Goal: Task Accomplishment & Management: Use online tool/utility

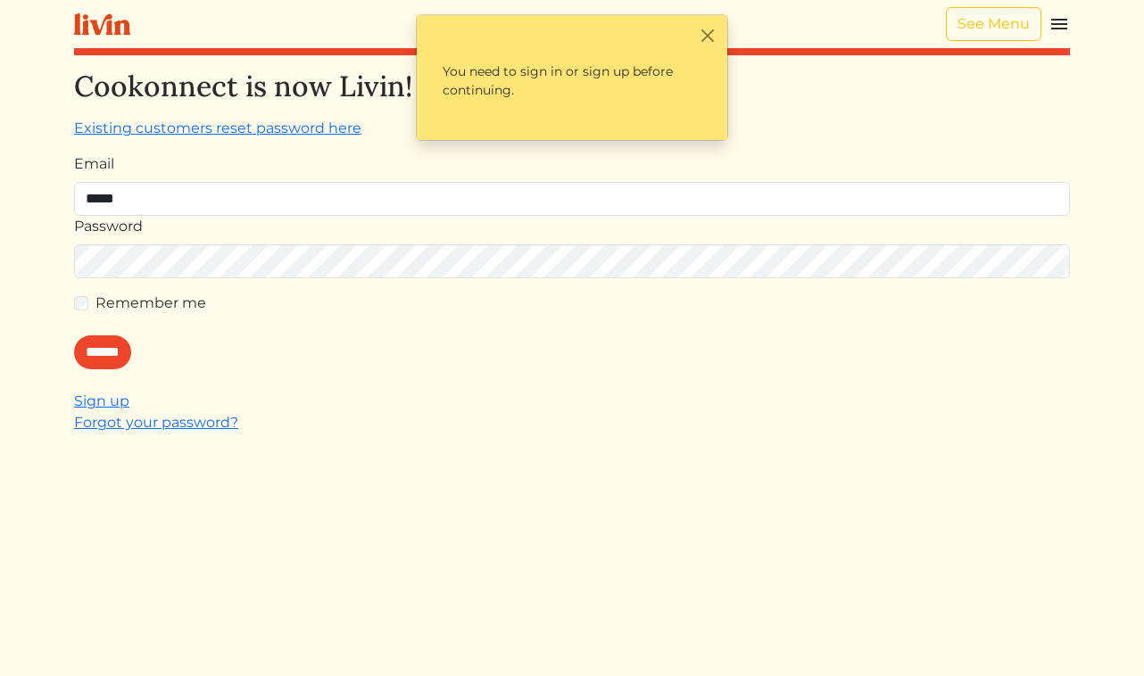
type input "**********"
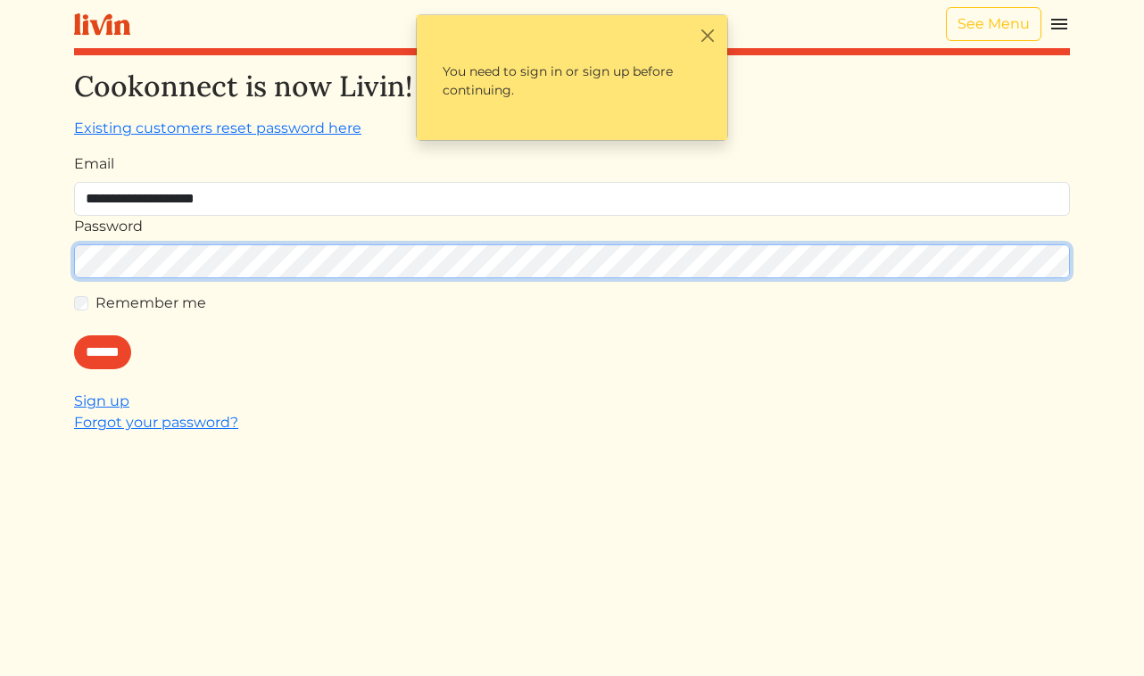
click at [74, 335] on input "******" at bounding box center [102, 352] width 57 height 34
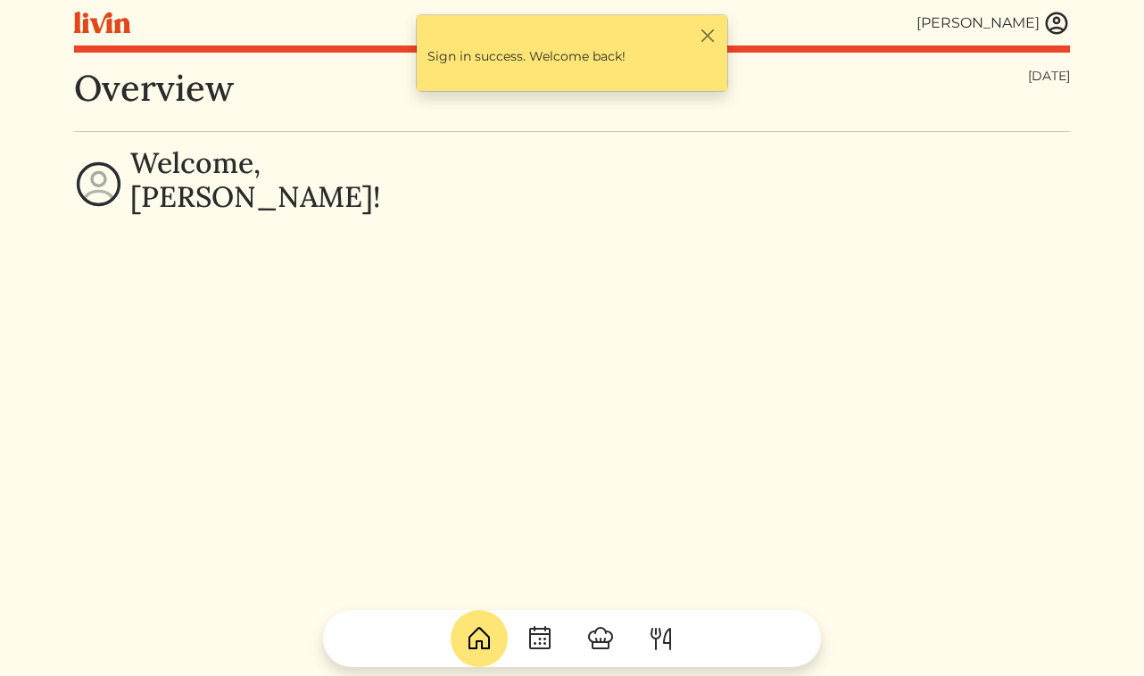
click at [1044, 27] on img at bounding box center [1056, 23] width 27 height 27
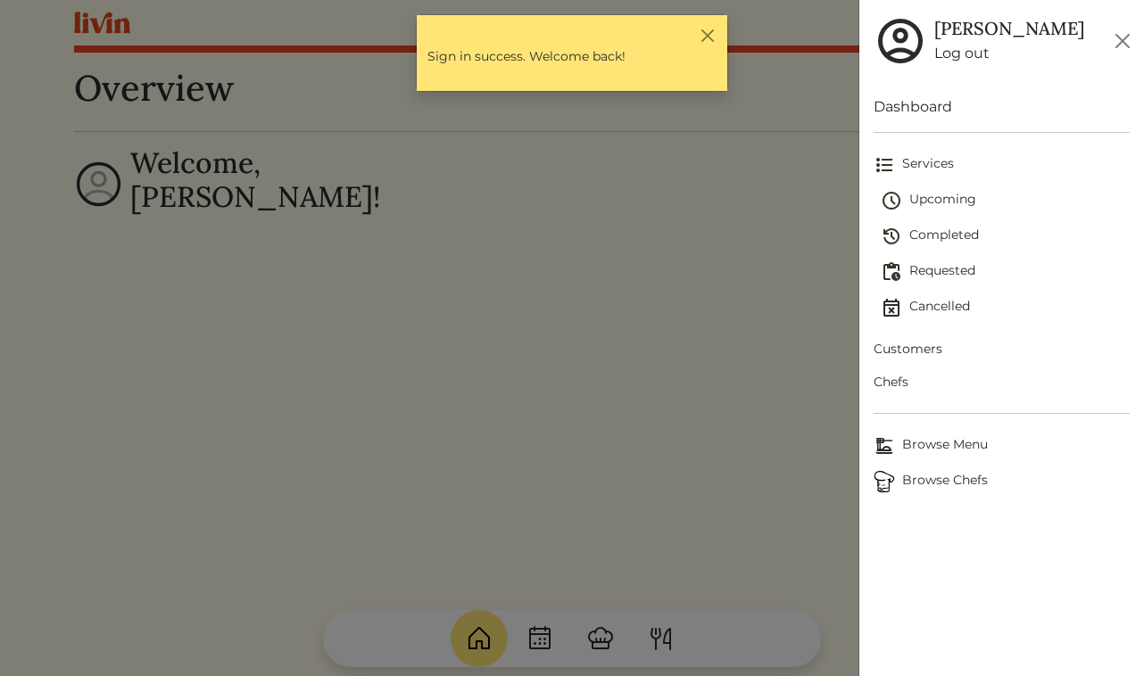
click at [906, 361] on link "Customers" at bounding box center [1001, 349] width 257 height 33
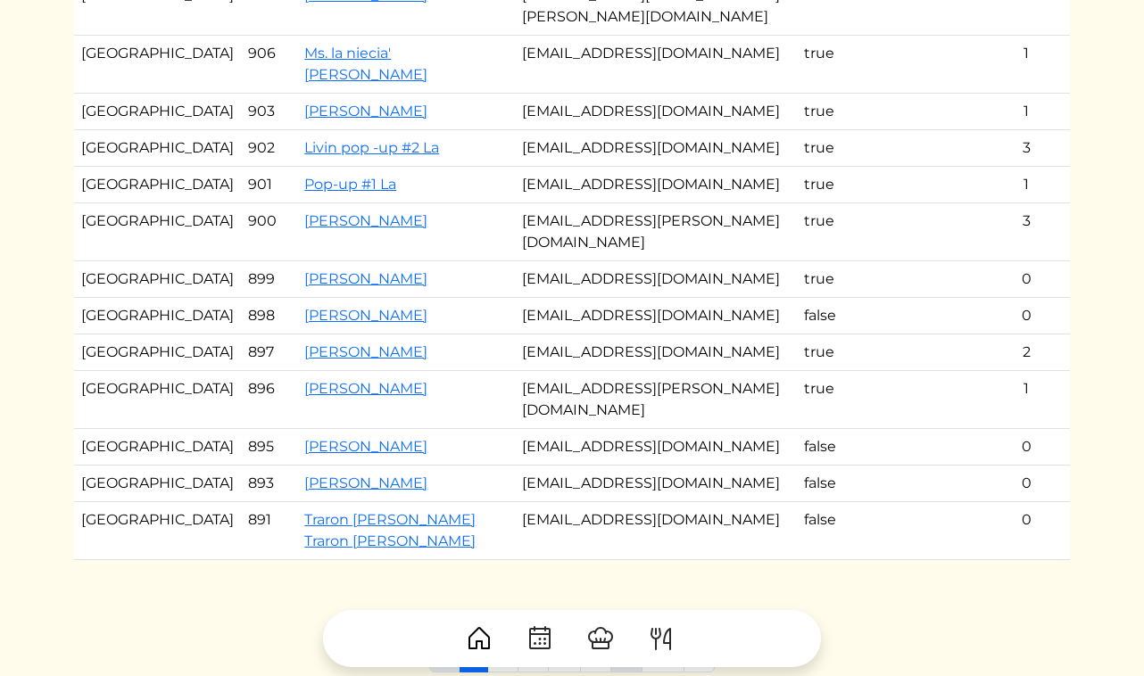
scroll to position [351, 0]
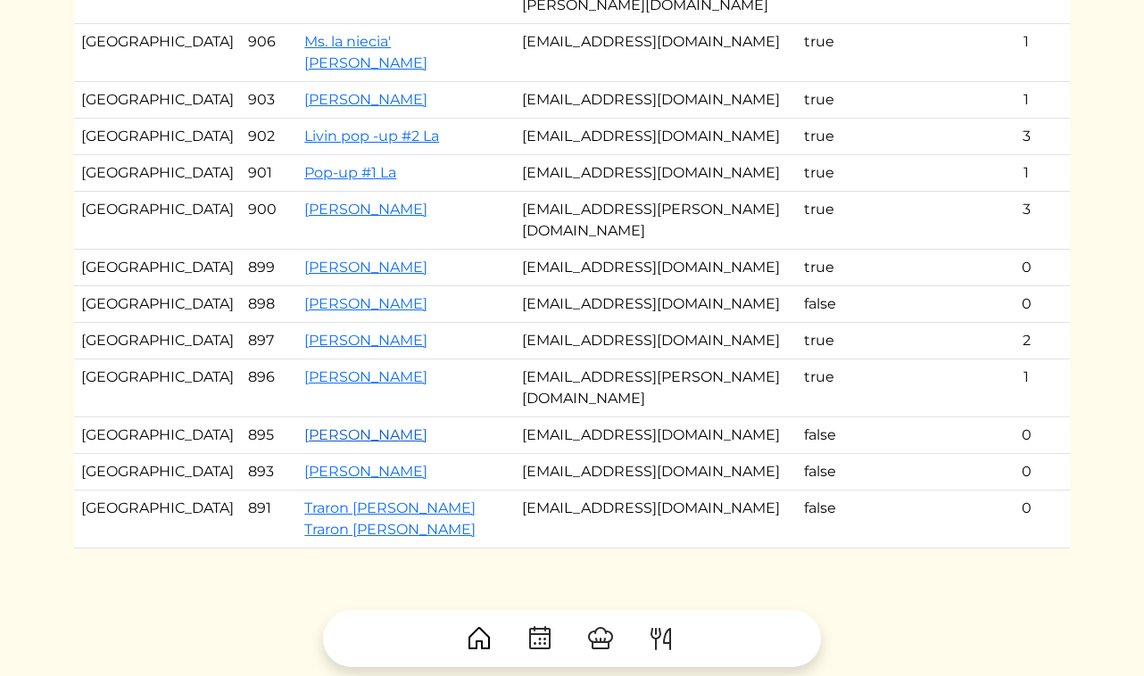
click at [316, 426] on link "[PERSON_NAME]" at bounding box center [365, 434] width 123 height 17
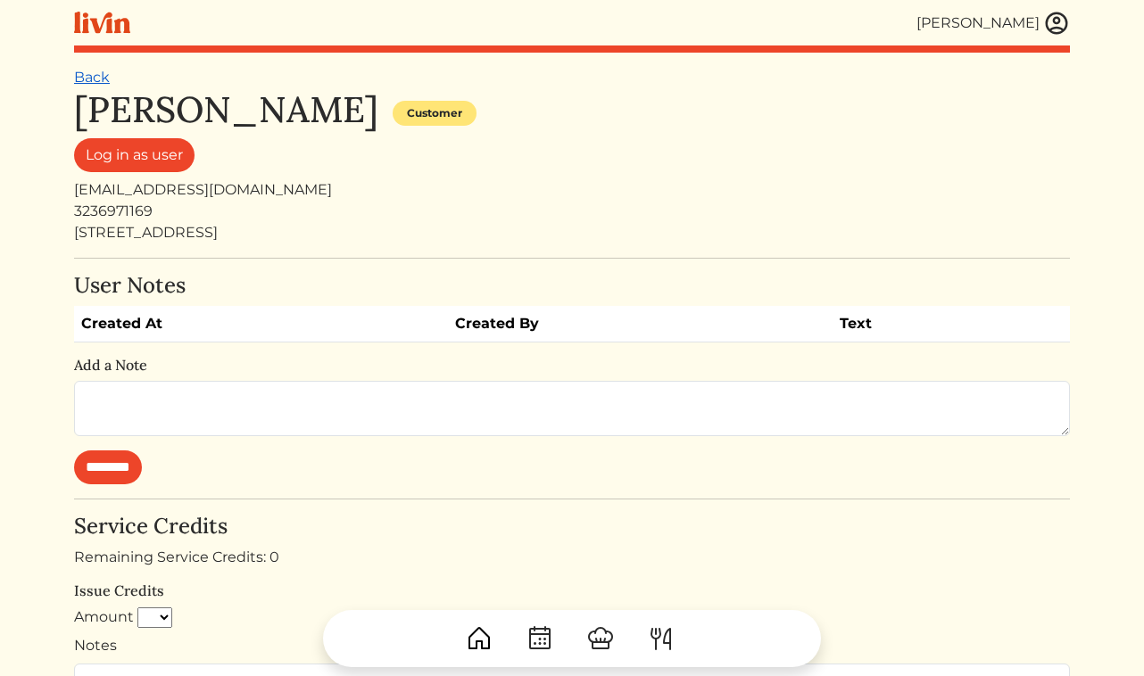
click at [96, 78] on link "Back" at bounding box center [92, 77] width 36 height 17
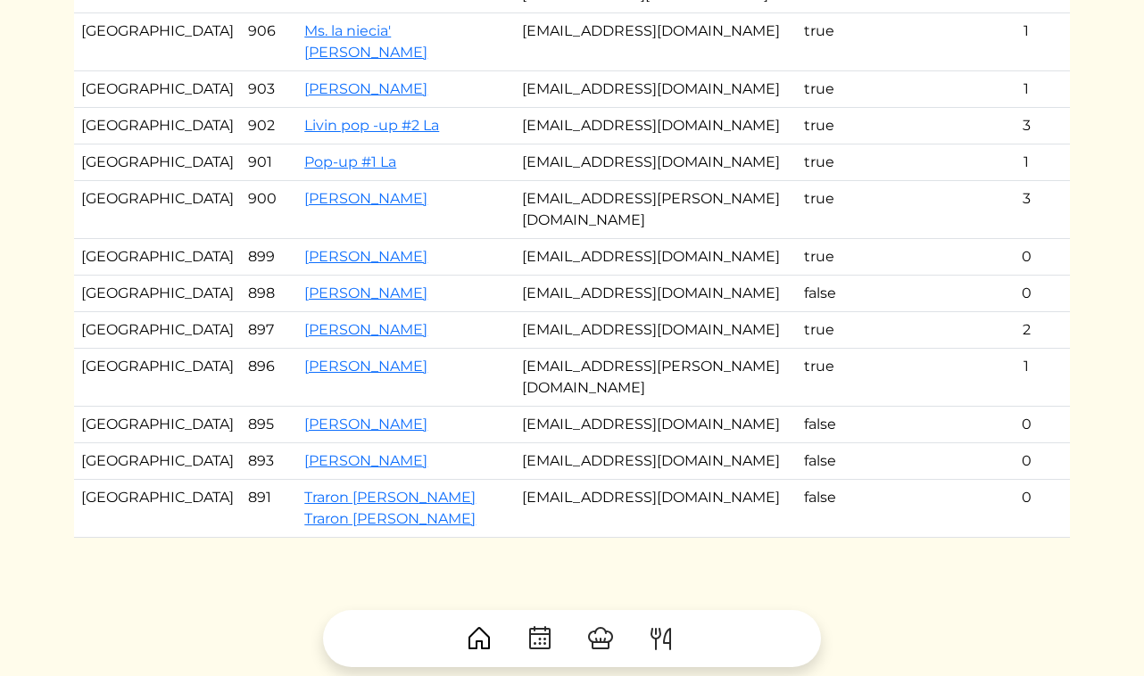
scroll to position [376, 0]
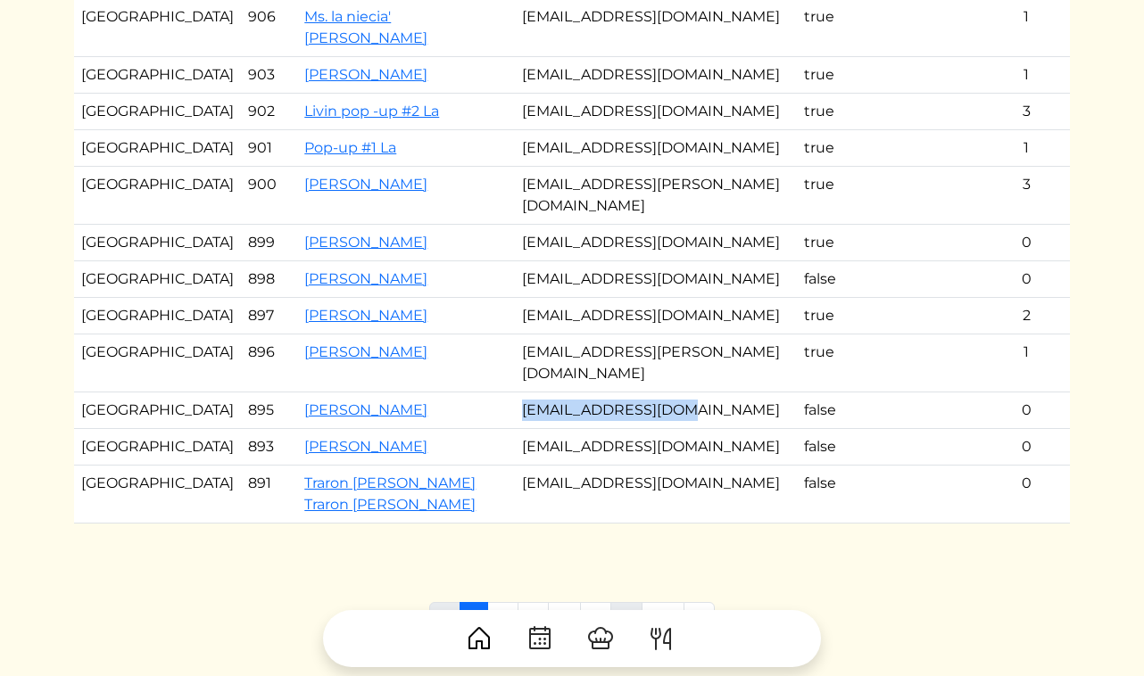
drag, startPoint x: 687, startPoint y: 284, endPoint x: 511, endPoint y: 285, distance: 175.7
click at [515, 393] on td "[EMAIL_ADDRESS][DOMAIN_NAME]" at bounding box center [656, 411] width 282 height 37
copy td "[EMAIL_ADDRESS][DOMAIN_NAME]"
click at [589, 429] on td "[EMAIL_ADDRESS][DOMAIN_NAME]" at bounding box center [656, 447] width 282 height 37
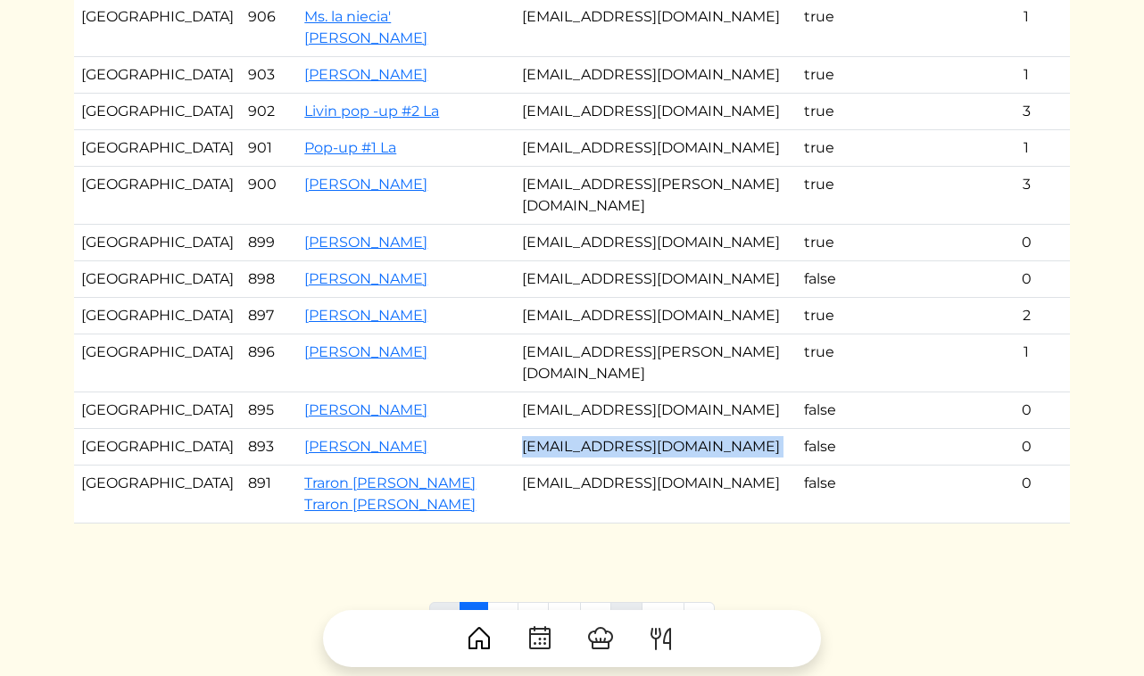
click at [589, 429] on td "[EMAIL_ADDRESS][DOMAIN_NAME]" at bounding box center [656, 447] width 282 height 37
copy tr "[EMAIL_ADDRESS][DOMAIN_NAME]"
click at [550, 466] on td "[EMAIL_ADDRESS][DOMAIN_NAME]" at bounding box center [656, 495] width 282 height 58
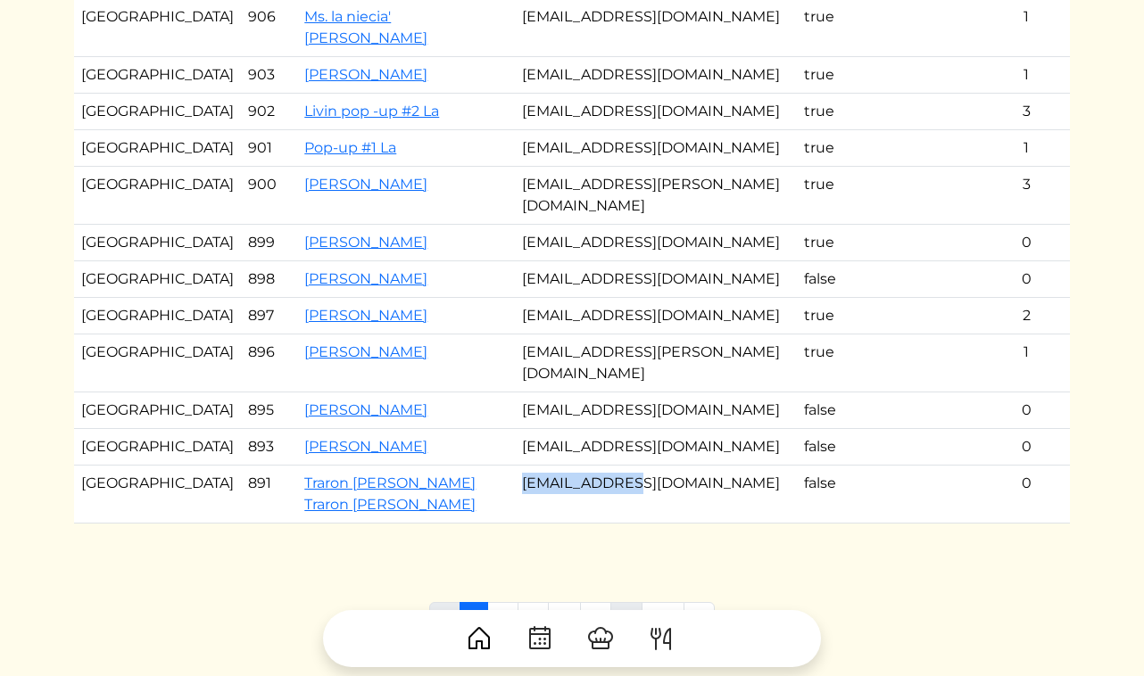
click at [550, 466] on td "[EMAIL_ADDRESS][DOMAIN_NAME]" at bounding box center [656, 495] width 282 height 58
copy tr "[EMAIL_ADDRESS][DOMAIN_NAME]"
click at [514, 602] on link "2" at bounding box center [502, 619] width 31 height 34
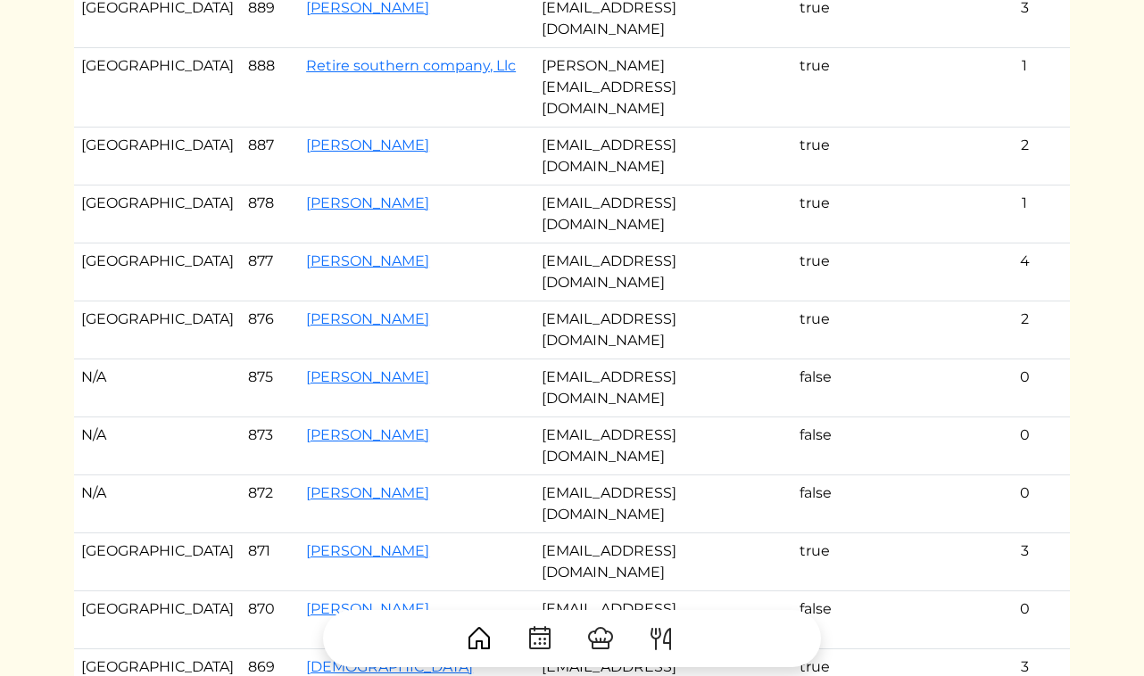
scroll to position [410, 0]
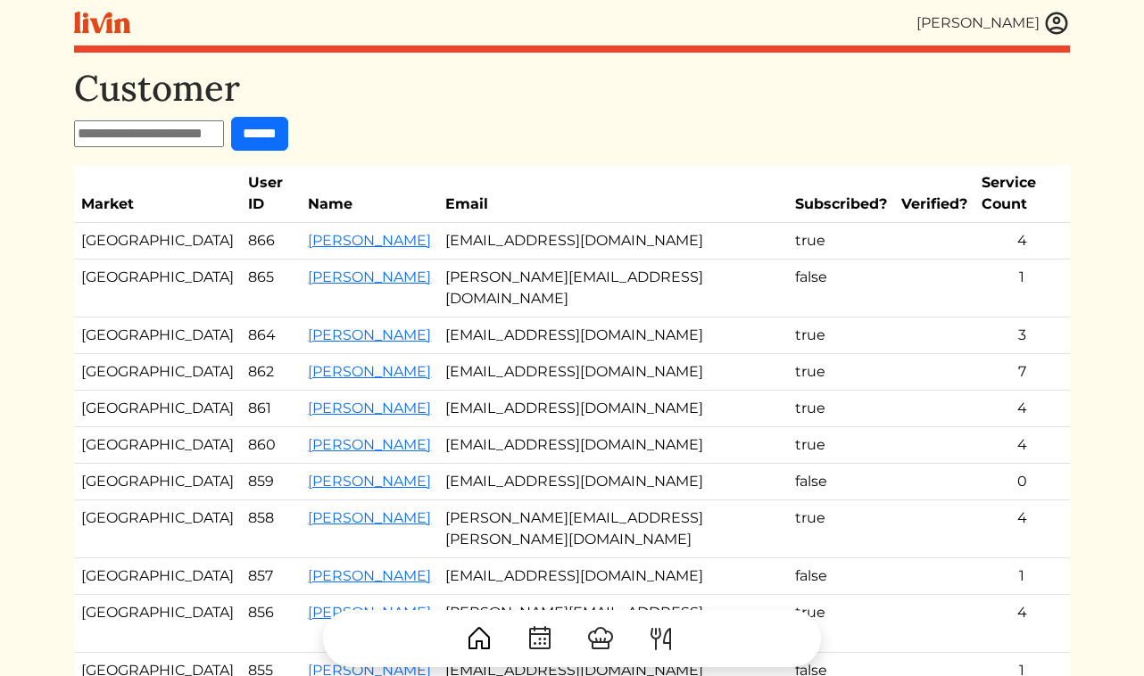
scroll to position [410, 0]
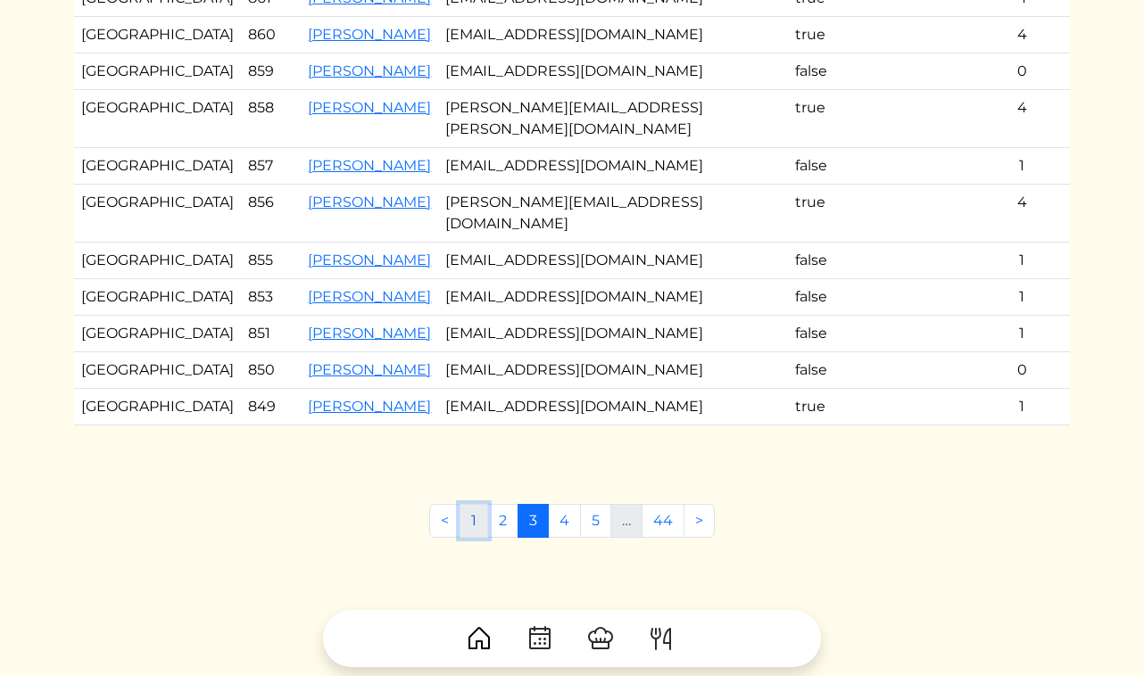
click at [476, 504] on link "1" at bounding box center [473, 521] width 29 height 34
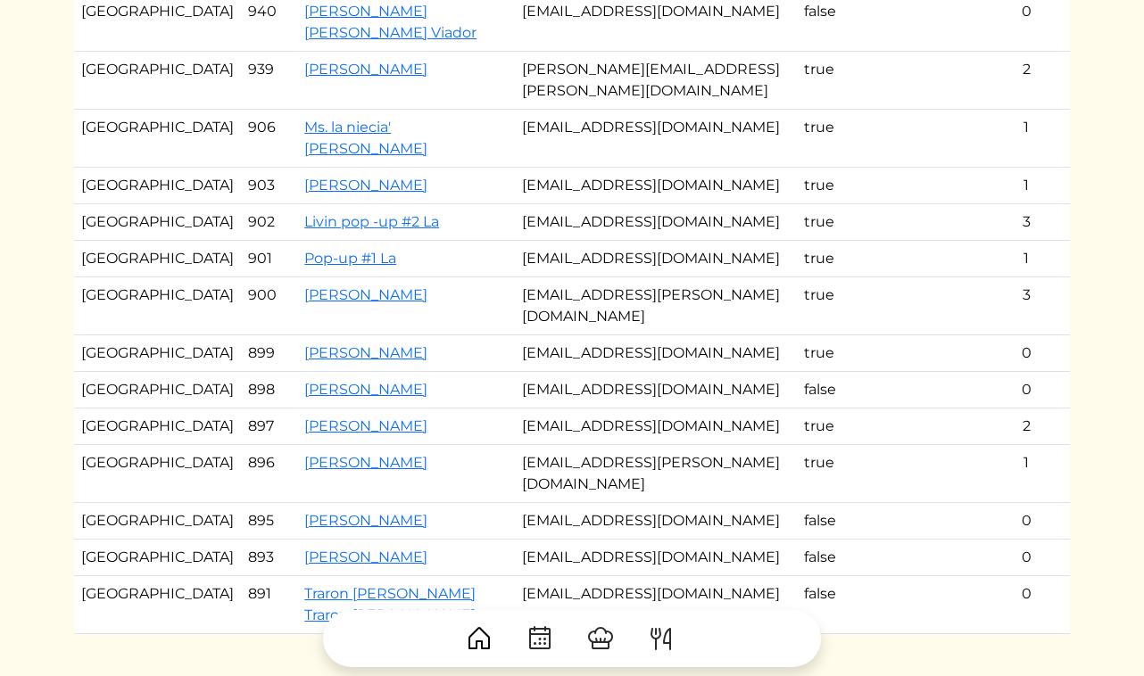
scroll to position [269, 0]
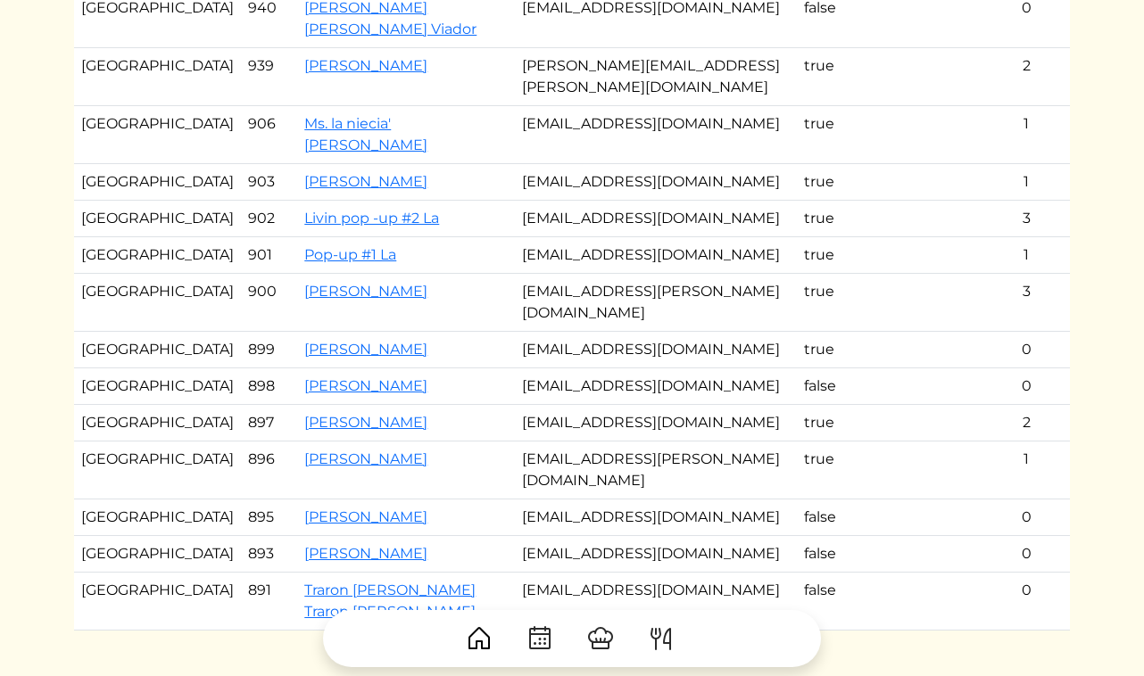
click at [582, 500] on td "[EMAIL_ADDRESS][DOMAIN_NAME]" at bounding box center [656, 518] width 282 height 37
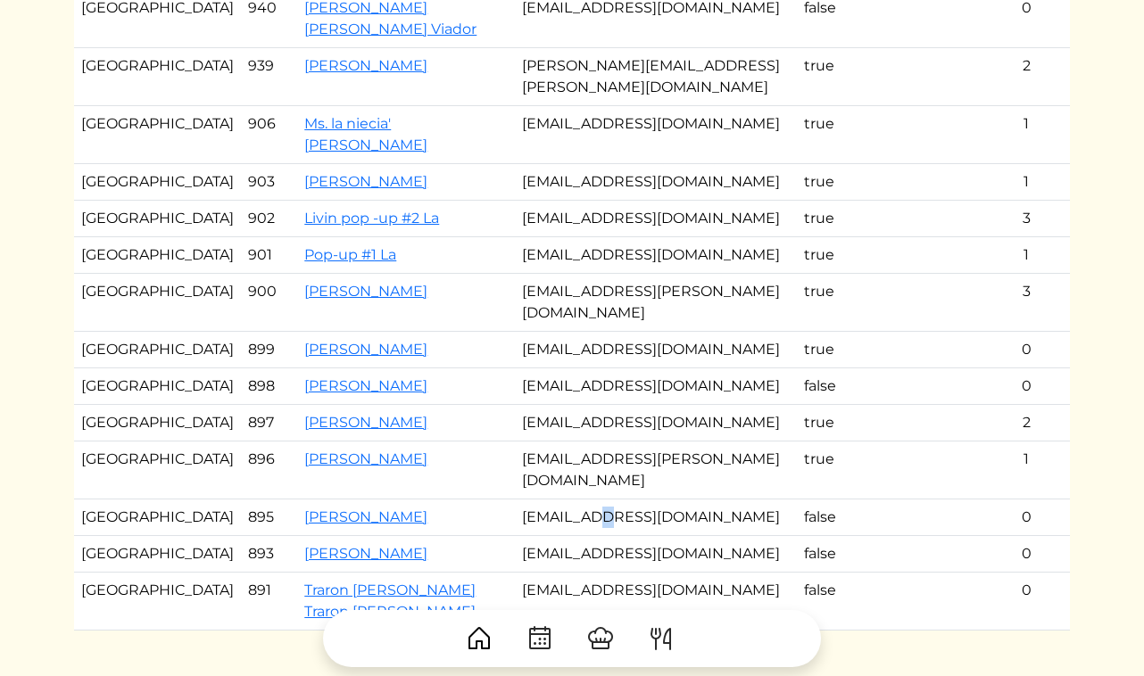
click at [582, 500] on td "[EMAIL_ADDRESS][DOMAIN_NAME]" at bounding box center [656, 518] width 282 height 37
copy tr "[EMAIL_ADDRESS][DOMAIN_NAME]"
click at [564, 536] on td "[EMAIL_ADDRESS][DOMAIN_NAME]" at bounding box center [656, 554] width 282 height 37
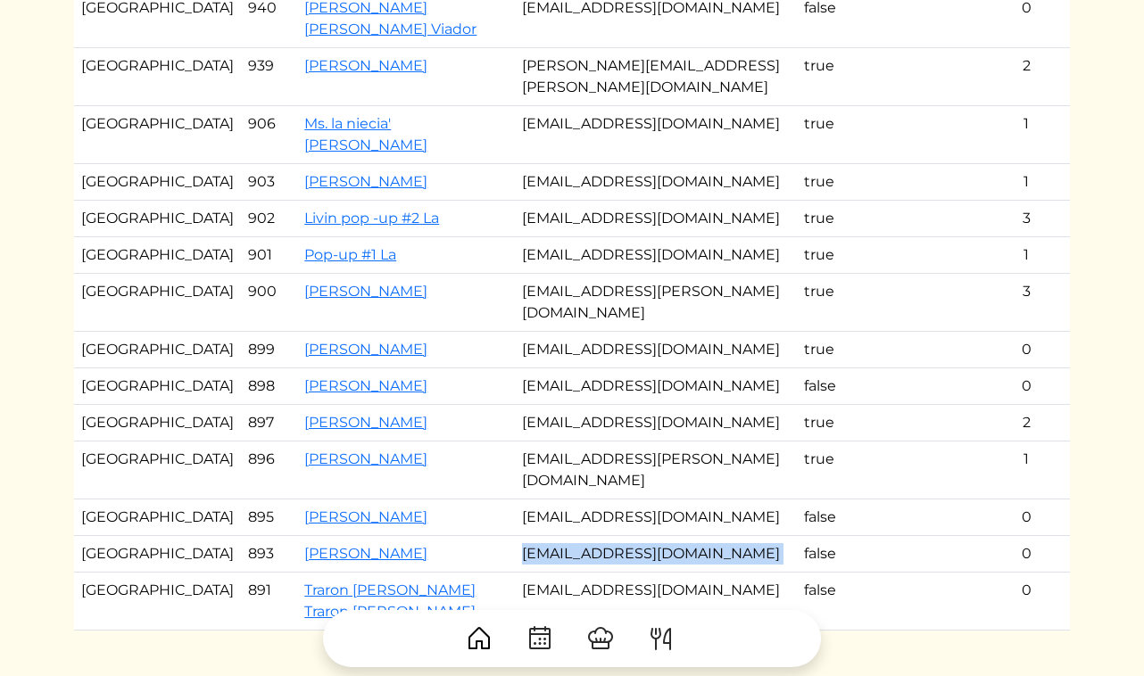
click at [564, 536] on td "[EMAIL_ADDRESS][DOMAIN_NAME]" at bounding box center [656, 554] width 282 height 37
copy tr "[EMAIL_ADDRESS][DOMAIN_NAME]"
click at [551, 573] on td "[EMAIL_ADDRESS][DOMAIN_NAME]" at bounding box center [656, 602] width 282 height 58
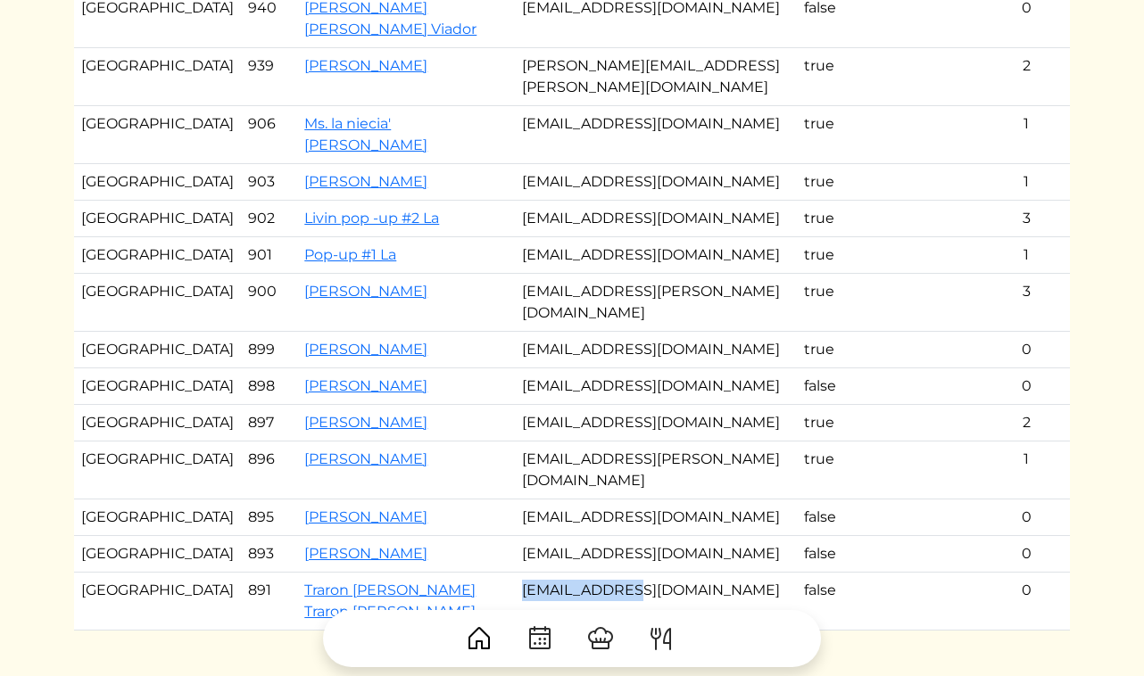
click at [551, 573] on td "[EMAIL_ADDRESS][DOMAIN_NAME]" at bounding box center [656, 602] width 282 height 58
copy tr "[EMAIL_ADDRESS][DOMAIN_NAME]"
